Goal: Transaction & Acquisition: Purchase product/service

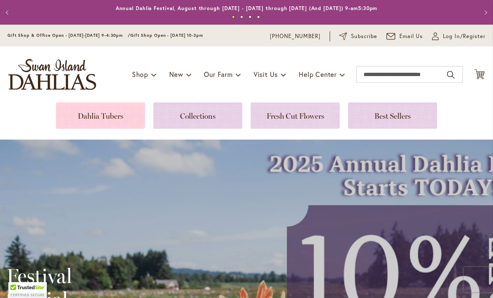
click at [91, 115] on link at bounding box center [100, 115] width 89 height 26
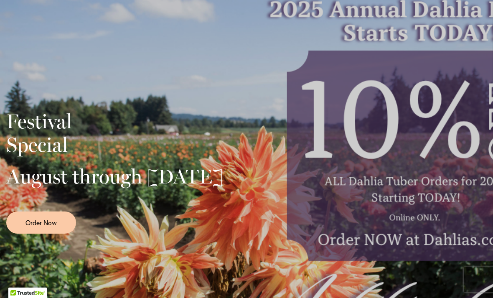
scroll to position [156, 0]
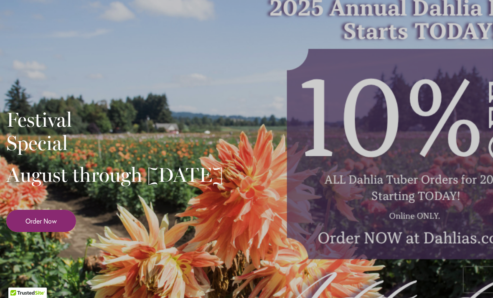
click at [44, 225] on span "Order Now" at bounding box center [40, 221] width 31 height 10
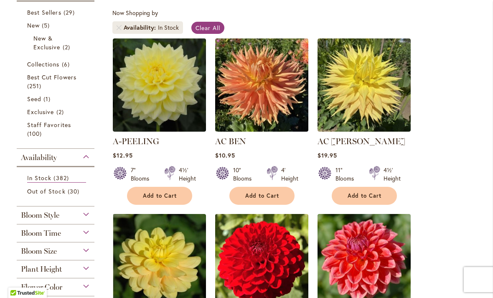
scroll to position [152, 0]
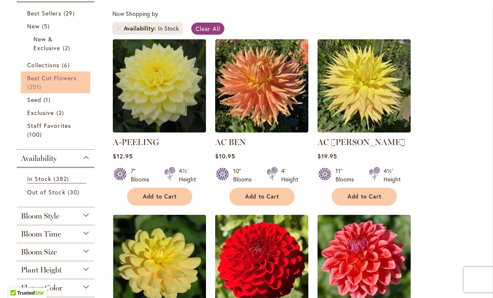
click at [36, 82] on link "Best Cut Flowers 251 items" at bounding box center [56, 82] width 59 height 18
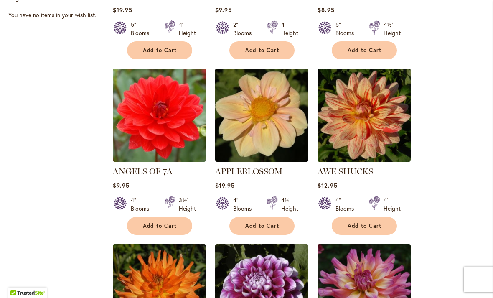
scroll to position [474, 0]
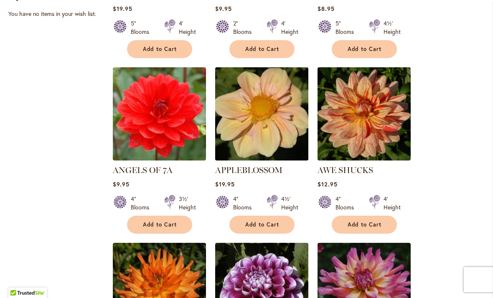
click at [259, 117] on img at bounding box center [262, 114] width 98 height 98
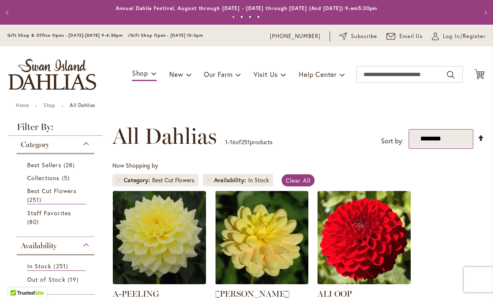
click at [454, 135] on select "**********" at bounding box center [440, 139] width 65 height 20
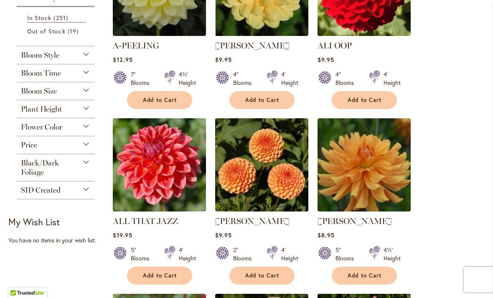
click at [44, 148] on div "Price" at bounding box center [56, 142] width 78 height 13
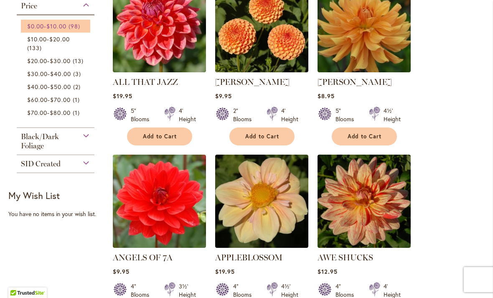
click at [43, 30] on link "$0.00 - $10.00 98 items" at bounding box center [56, 26] width 59 height 9
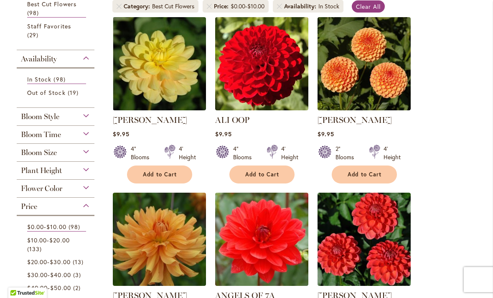
scroll to position [177, 0]
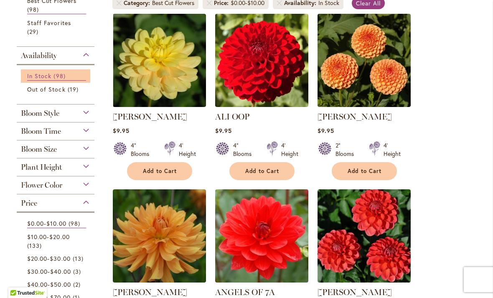
click at [43, 75] on span "In Stock" at bounding box center [39, 76] width 24 height 8
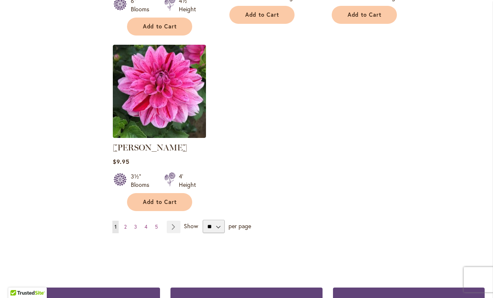
scroll to position [1074, 0]
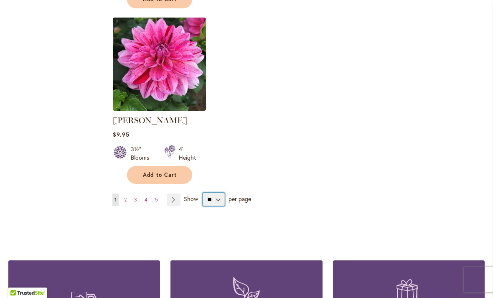
click at [220, 192] on select "** ** ** **" at bounding box center [214, 198] width 22 height 13
select select "**"
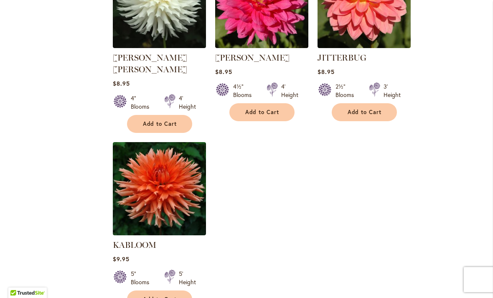
scroll to position [3852, 0]
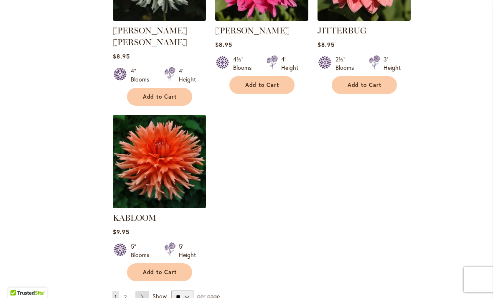
click at [144, 291] on link "Page Next" at bounding box center [142, 297] width 14 height 13
click at [126, 294] on span "2" at bounding box center [125, 297] width 3 height 6
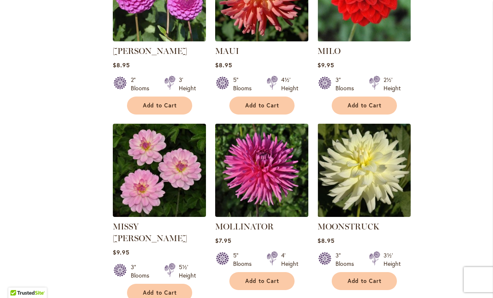
scroll to position [1046, 0]
